Goal: Information Seeking & Learning: Check status

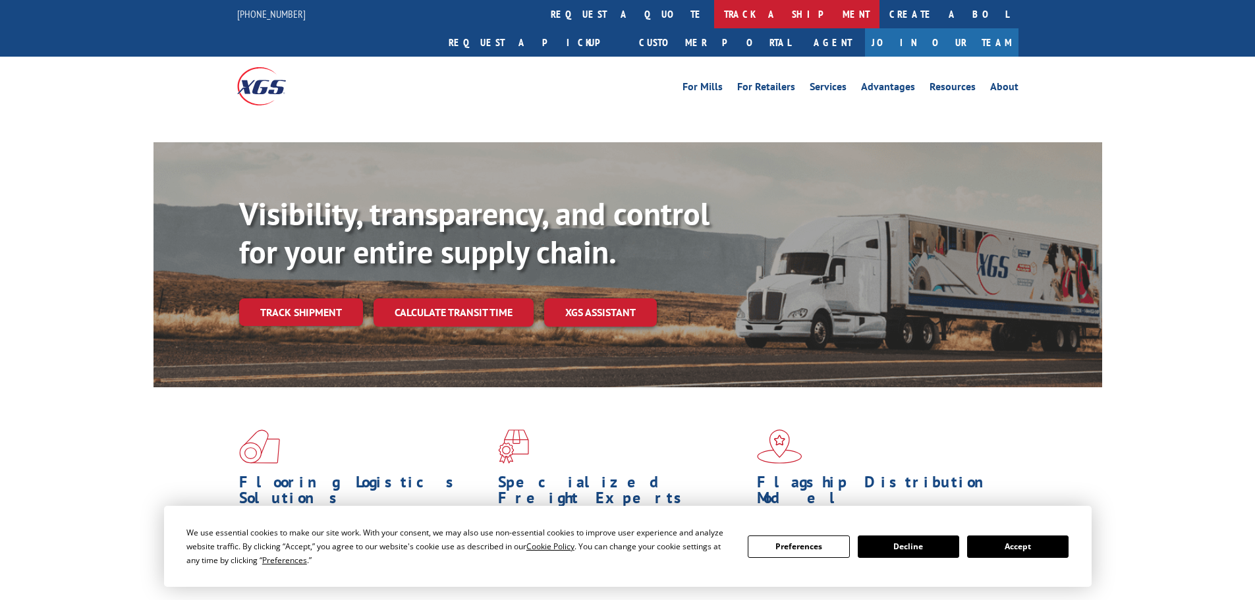
click at [714, 11] on link "track a shipment" at bounding box center [796, 14] width 165 height 28
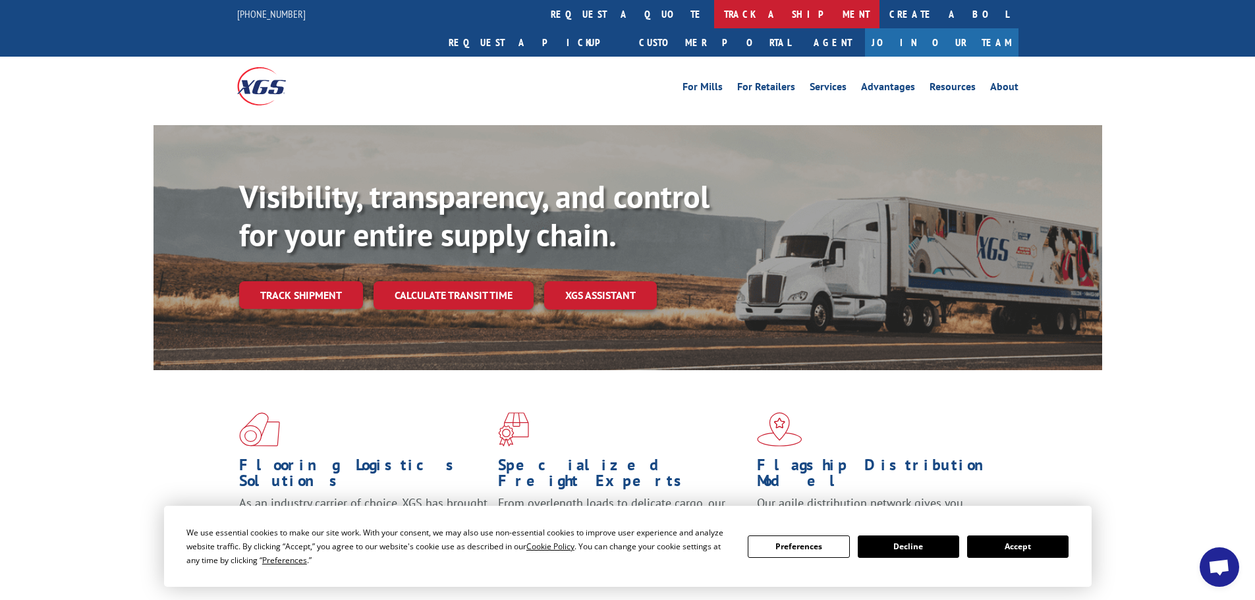
click at [714, 11] on link "track a shipment" at bounding box center [796, 14] width 165 height 28
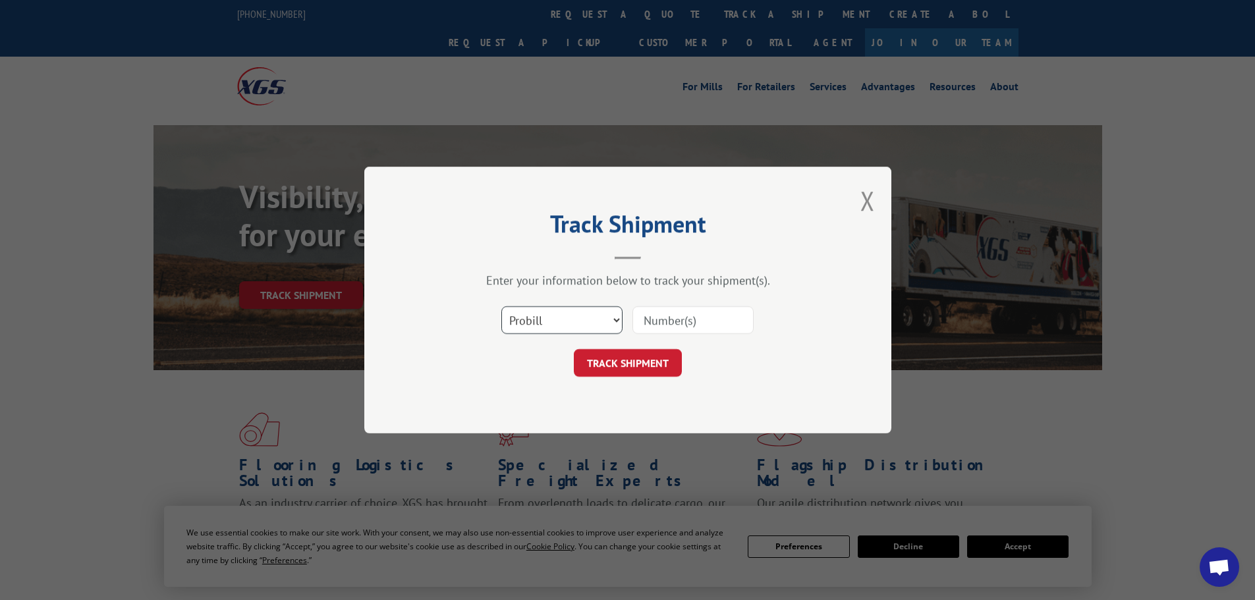
click at [557, 312] on select "Select category... Probill BOL PO" at bounding box center [561, 320] width 121 height 28
select select "bol"
click at [501, 306] on select "Select category... Probill BOL PO" at bounding box center [561, 320] width 121 height 28
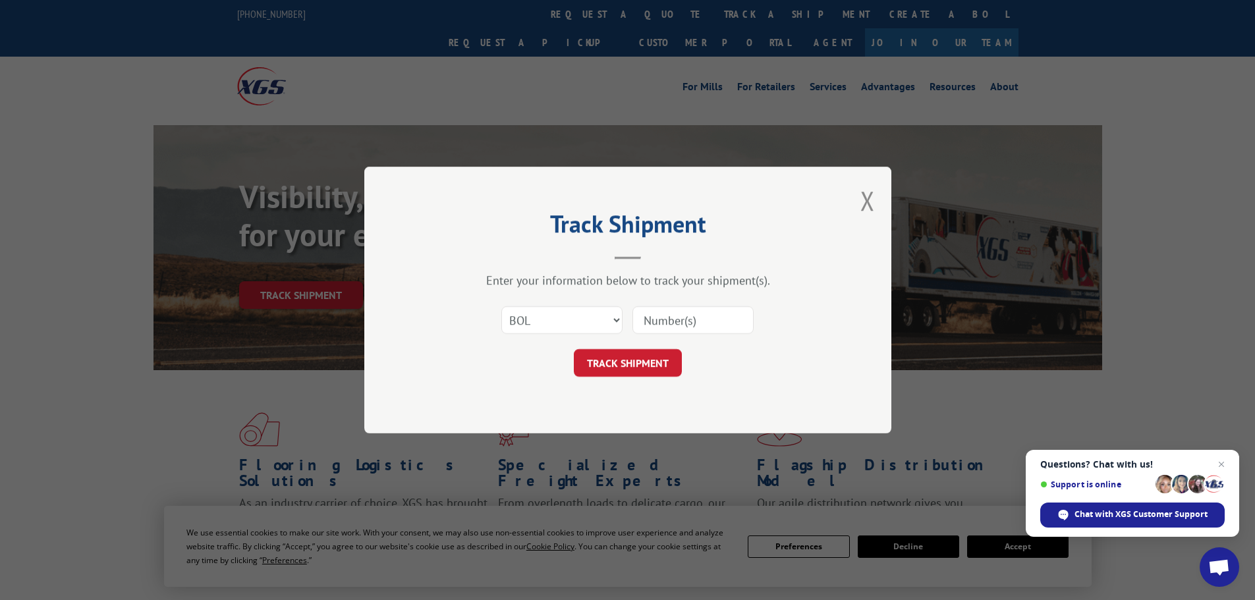
click at [676, 325] on input at bounding box center [692, 320] width 121 height 28
paste input "4100751"
type input "4100751"
click at [630, 362] on button "TRACK SHIPMENT" at bounding box center [628, 363] width 108 height 28
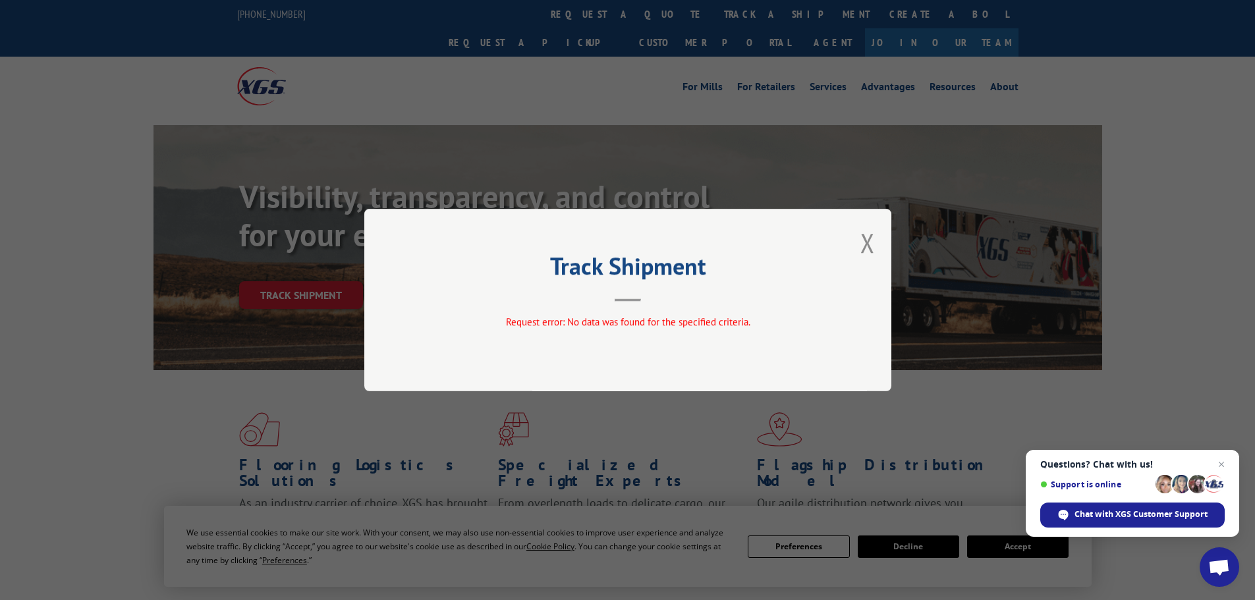
click at [875, 235] on div "Track Shipment Request error: No data was found for the specified criteria." at bounding box center [627, 300] width 527 height 182
click at [863, 235] on button "Close modal" at bounding box center [867, 242] width 14 height 35
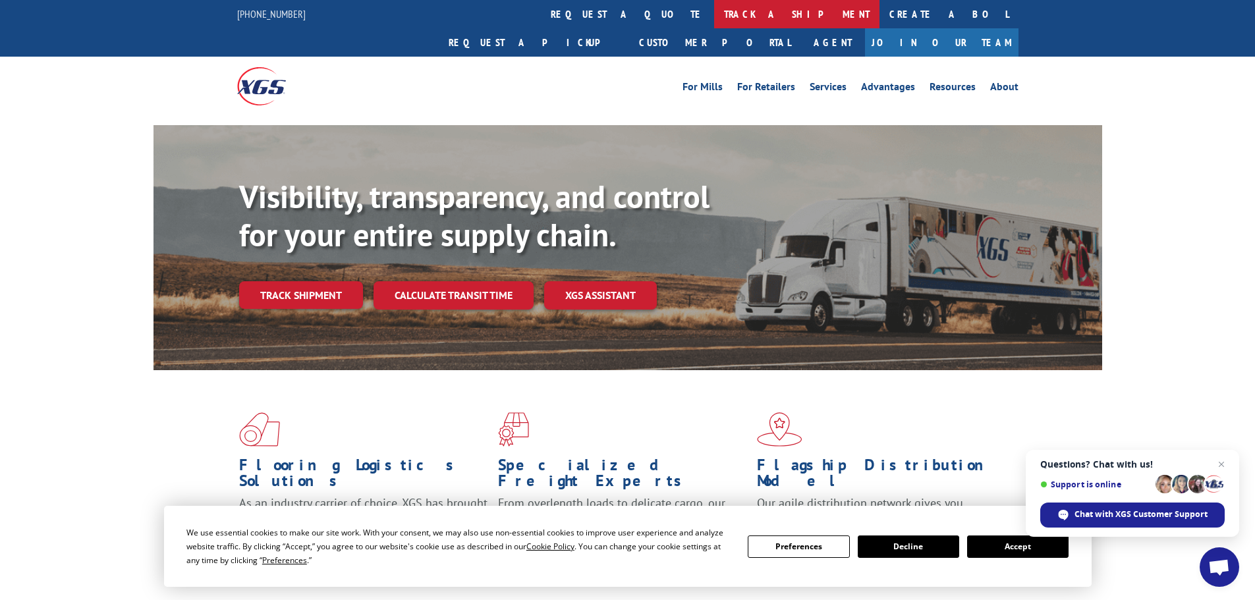
click at [714, 4] on link "track a shipment" at bounding box center [796, 14] width 165 height 28
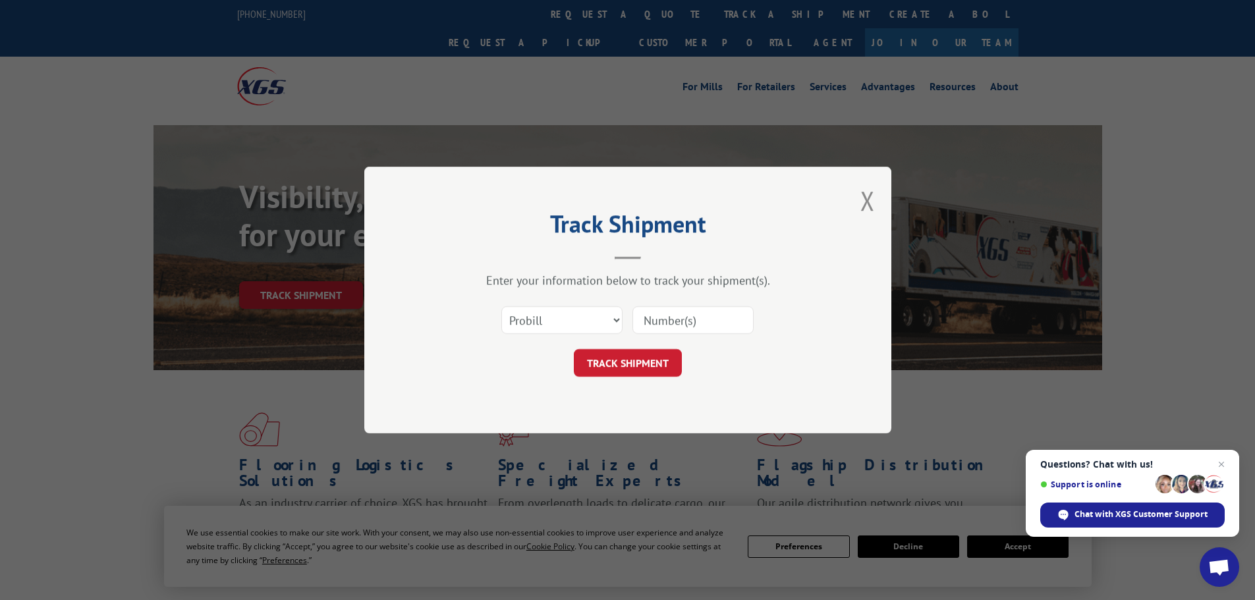
click at [642, 314] on input at bounding box center [692, 320] width 121 height 28
paste input "4100751"
type input "4100751"
click at [655, 351] on button "TRACK SHIPMENT" at bounding box center [628, 363] width 108 height 28
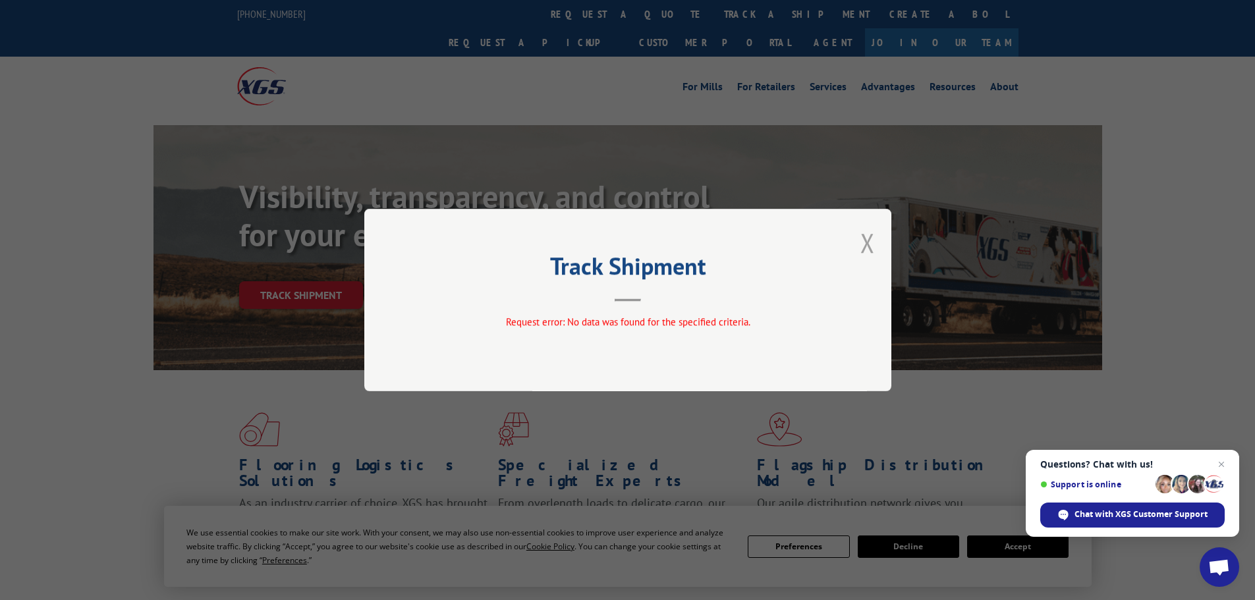
click at [861, 242] on button "Close modal" at bounding box center [867, 242] width 14 height 35
